Goal: Task Accomplishment & Management: Manage account settings

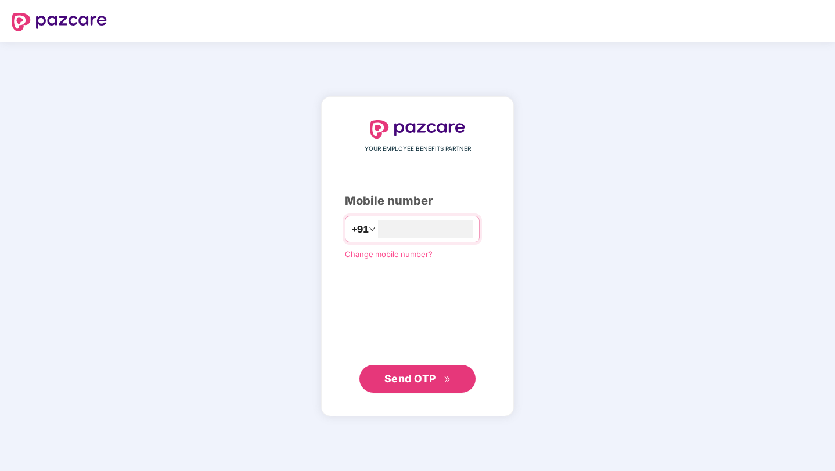
type input "**********"
click at [422, 380] on span "Send OTP" at bounding box center [410, 379] width 52 height 12
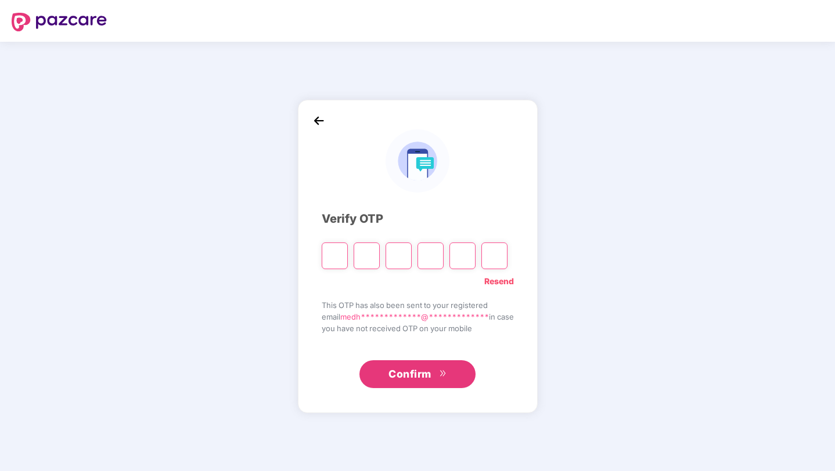
type input "*"
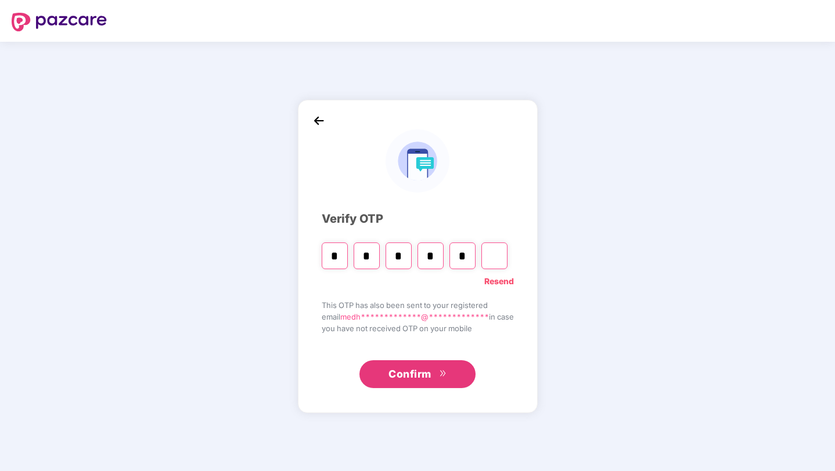
type input "*"
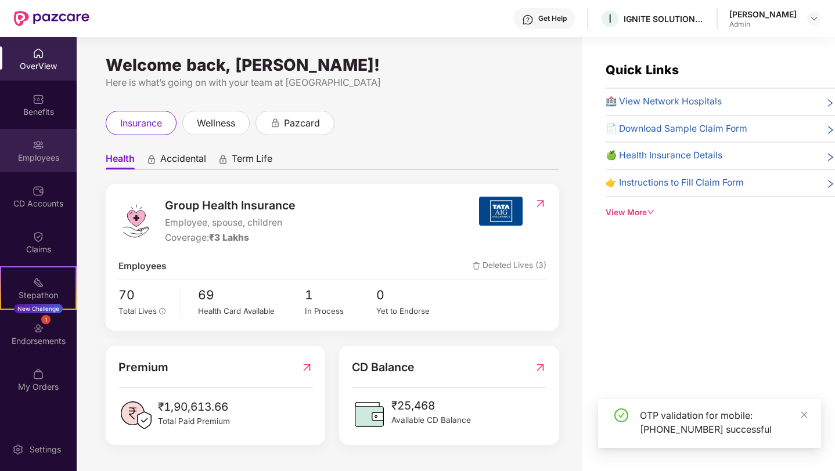
click at [38, 153] on div "Employees" at bounding box center [38, 158] width 77 height 12
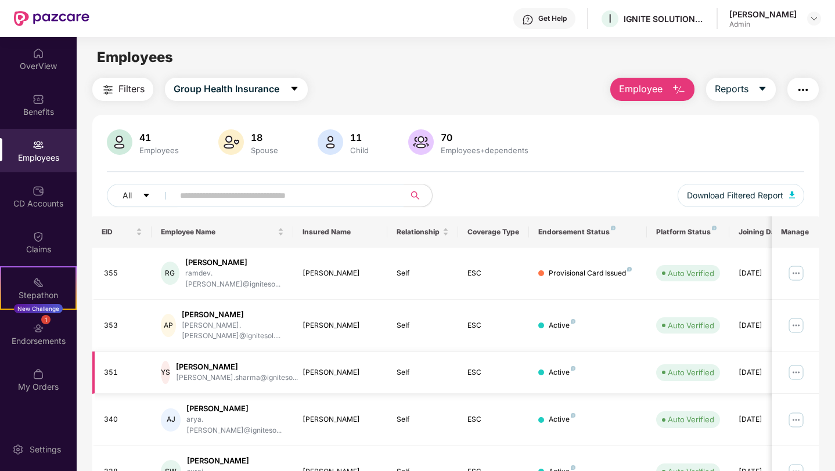
click at [794, 363] on img at bounding box center [796, 372] width 19 height 19
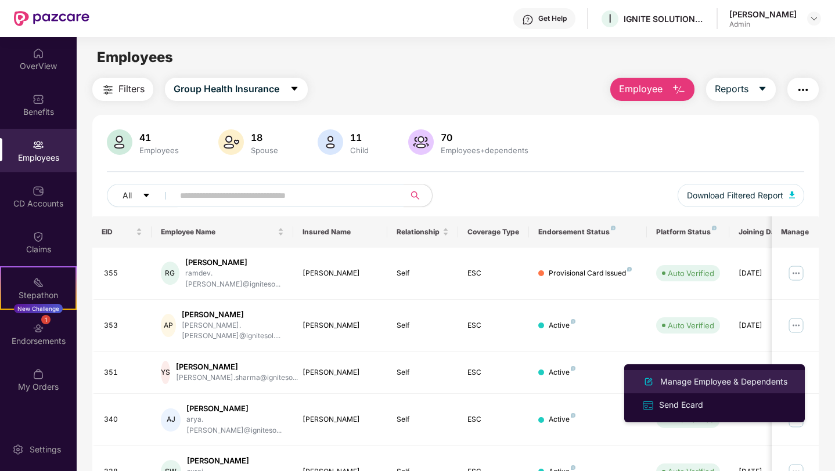
click at [724, 381] on div "Manage Employee & Dependents" at bounding box center [724, 382] width 132 height 13
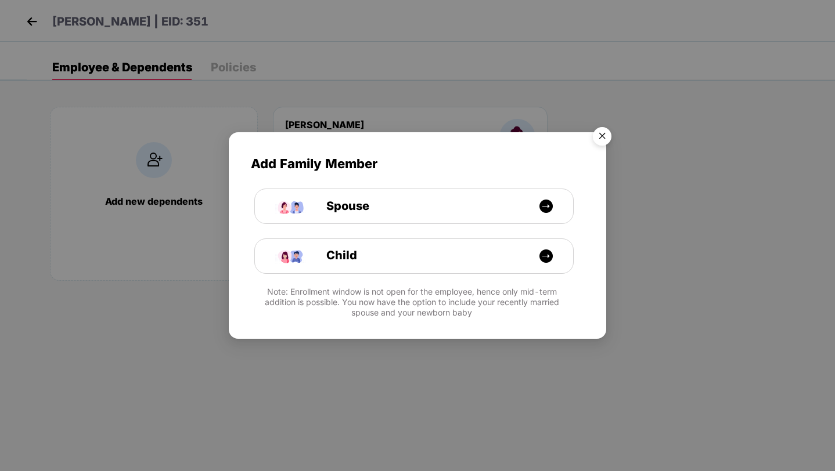
click at [606, 138] on img "Close" at bounding box center [602, 138] width 33 height 33
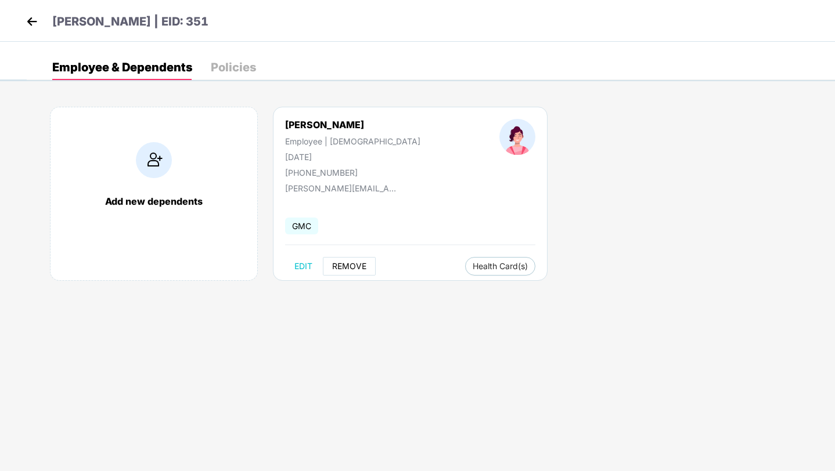
click at [351, 265] on span "REMOVE" at bounding box center [349, 266] width 34 height 9
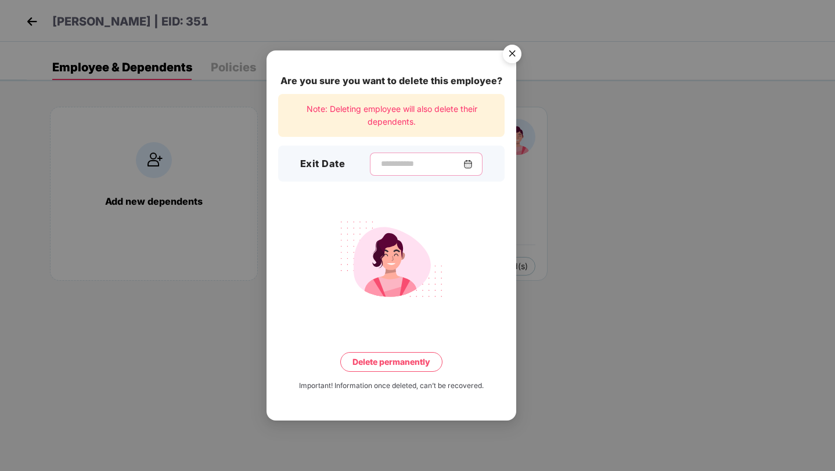
click at [413, 164] on input at bounding box center [422, 164] width 84 height 12
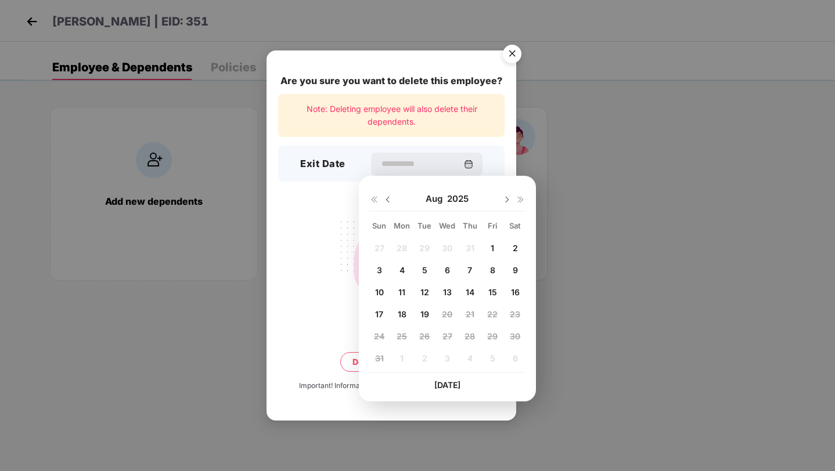
click at [424, 314] on span "19" at bounding box center [424, 314] width 9 height 10
type input "**********"
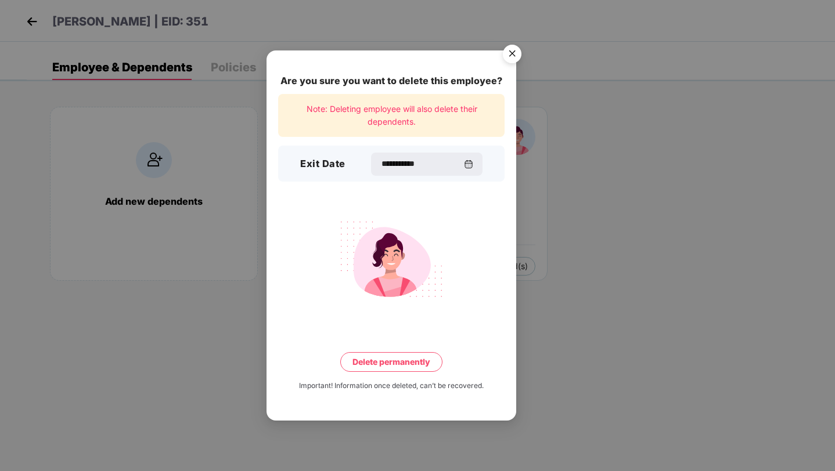
click at [411, 362] on button "Delete permanently" at bounding box center [391, 362] width 102 height 20
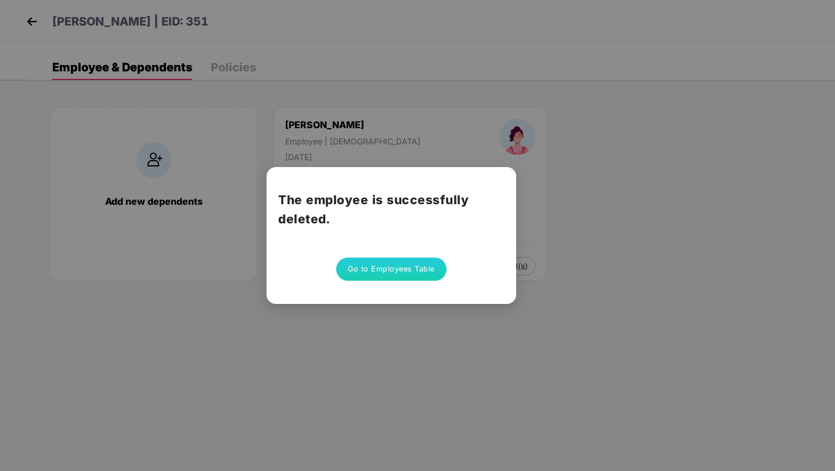
click at [418, 272] on button "Go to Employees Table" at bounding box center [391, 269] width 110 height 23
